Goal: Navigation & Orientation: Find specific page/section

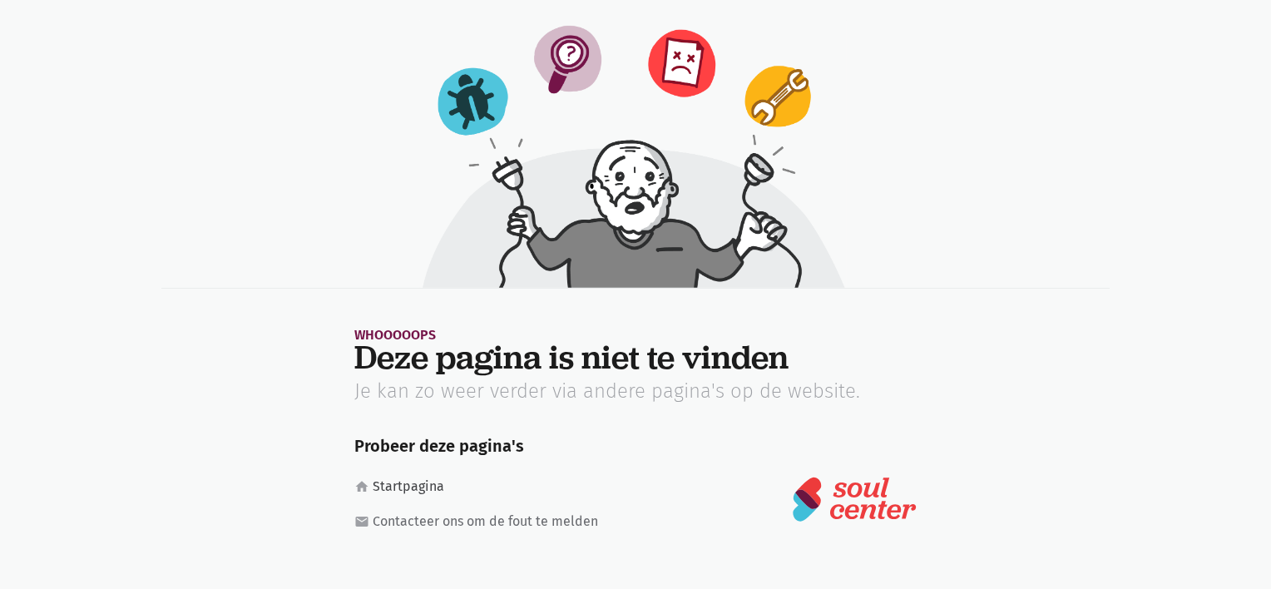
click at [407, 486] on link "home Startpagina" at bounding box center [484, 487] width 260 height 22
click at [406, 494] on link "home Startpagina" at bounding box center [484, 487] width 260 height 22
click at [411, 483] on link "home Startpagina" at bounding box center [484, 487] width 260 height 22
